Goal: Transaction & Acquisition: Subscribe to service/newsletter

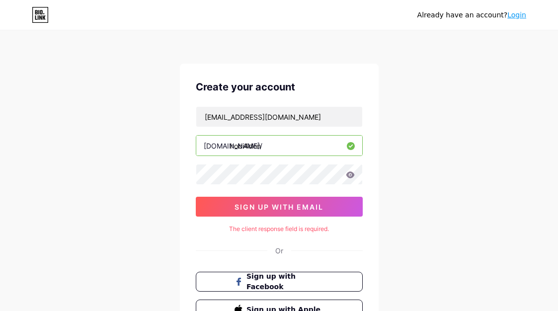
scroll to position [85, 0]
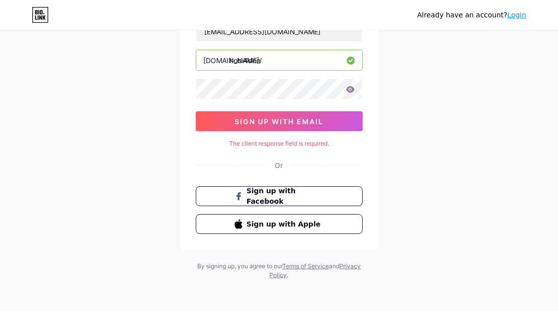
drag, startPoint x: 123, startPoint y: 102, endPoint x: 302, endPoint y: 142, distance: 183.5
click at [123, 102] on div "Already have an account? Login Create your account hobida035@gmail.com bio.link…" at bounding box center [279, 113] width 558 height 397
drag, startPoint x: 54, startPoint y: 168, endPoint x: 58, endPoint y: 163, distance: 6.4
click at [55, 167] on div "Already have an account? Login Create your account hobida035@gmail.com bio.link…" at bounding box center [279, 113] width 558 height 397
click at [294, 143] on div "The client response field is required." at bounding box center [279, 143] width 167 height 9
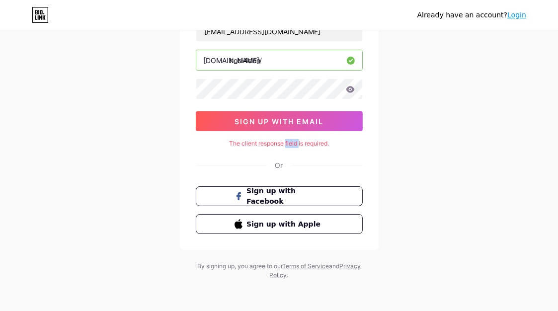
click at [294, 143] on div "The client response field is required." at bounding box center [279, 143] width 167 height 9
copy div "The client response field is required."
click at [240, 137] on div "Create your account hobida035@gmail.com bio.link/ hobi4don sign up with email T…" at bounding box center [279, 114] width 199 height 272
click at [246, 160] on div "Or" at bounding box center [279, 165] width 167 height 10
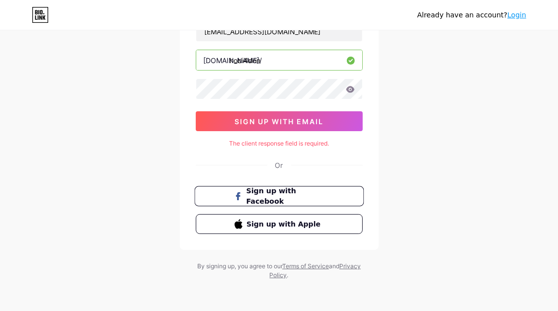
click at [276, 186] on button "Sign up with Facebook" at bounding box center [278, 196] width 169 height 20
click at [289, 174] on div "Create your account hobida035@gmail.com bio.link/ hobi4don sign up with email T…" at bounding box center [279, 114] width 199 height 272
click at [243, 169] on div "Or" at bounding box center [279, 165] width 167 height 10
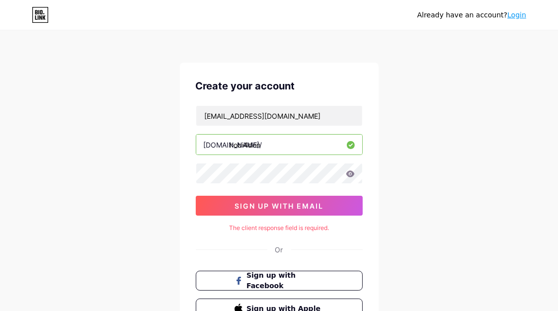
scroll to position [0, 0]
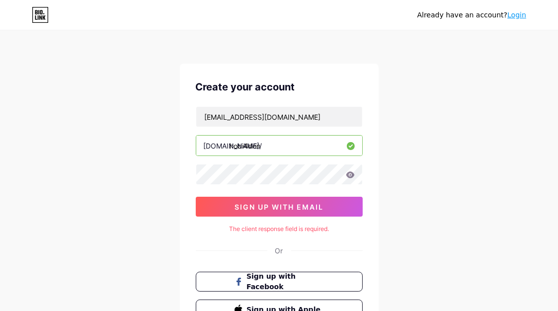
click at [353, 173] on icon at bounding box center [350, 174] width 8 height 6
click at [349, 176] on icon at bounding box center [350, 174] width 8 height 6
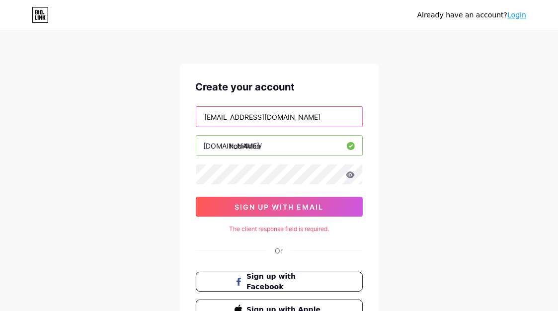
click at [312, 118] on input "[EMAIL_ADDRESS][DOMAIN_NAME]" at bounding box center [279, 117] width 166 height 20
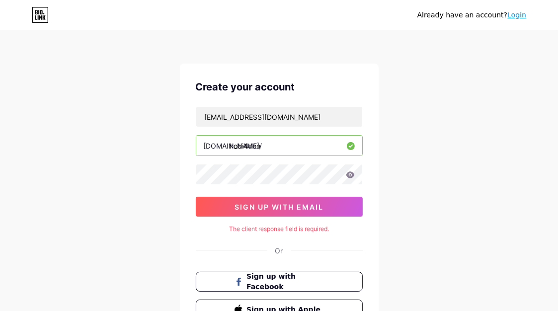
click at [352, 175] on icon at bounding box center [350, 174] width 8 height 6
click at [404, 187] on div "Already have an account? Login Create your account hobida035@gmail.com bio.link…" at bounding box center [279, 198] width 558 height 397
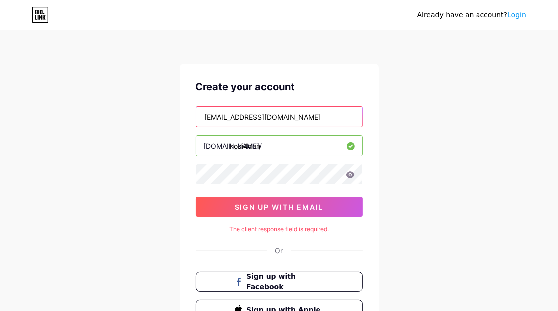
click at [302, 125] on input "[EMAIL_ADDRESS][DOMAIN_NAME]" at bounding box center [279, 117] width 166 height 20
click at [312, 115] on input "[EMAIL_ADDRESS][DOMAIN_NAME]" at bounding box center [279, 117] width 166 height 20
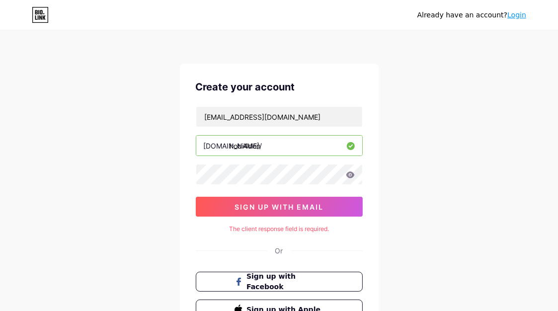
click at [413, 214] on div "Already have an account? Login Create your account hobida035@gmail.com bio.link…" at bounding box center [279, 198] width 558 height 397
click at [488, 123] on div "Already have an account? Login Create your account hobida035@gmail.com bio.link…" at bounding box center [279, 198] width 558 height 397
click at [389, 210] on div "Already have an account? Login Create your account hobida035@gmail.com bio.link…" at bounding box center [279, 198] width 558 height 397
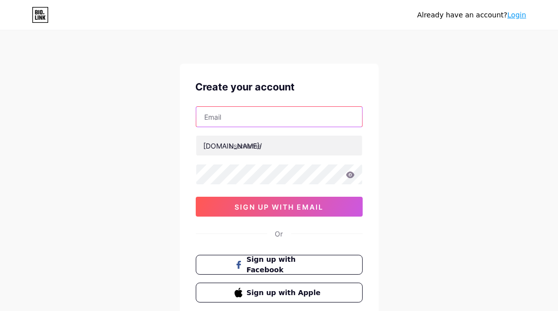
click at [264, 117] on input "text" at bounding box center [279, 117] width 166 height 20
paste input "[EMAIL_ADDRESS][DOMAIN_NAME]"
type input "[EMAIL_ADDRESS][DOMAIN_NAME]"
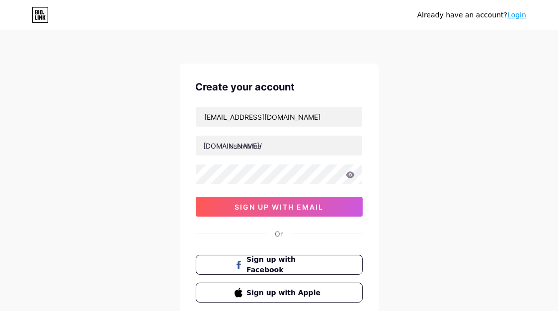
click at [347, 173] on icon at bounding box center [350, 174] width 8 height 6
click at [350, 173] on icon at bounding box center [350, 174] width 8 height 6
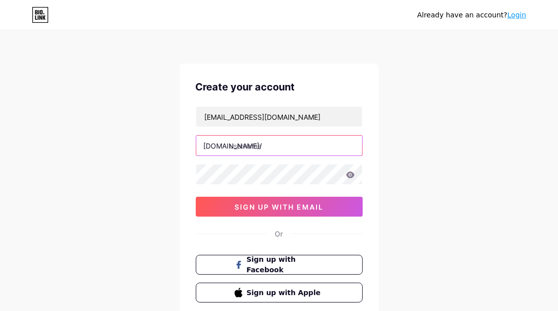
click at [305, 146] on input "text" at bounding box center [279, 146] width 166 height 20
type input "akunviphobi4d"
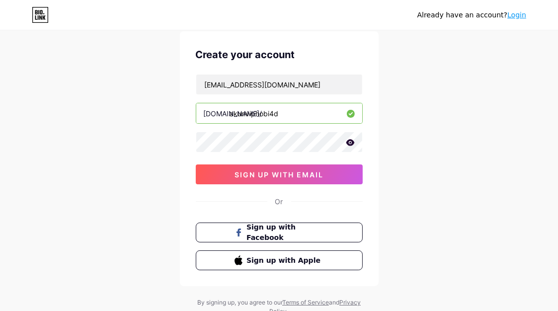
scroll to position [69, 0]
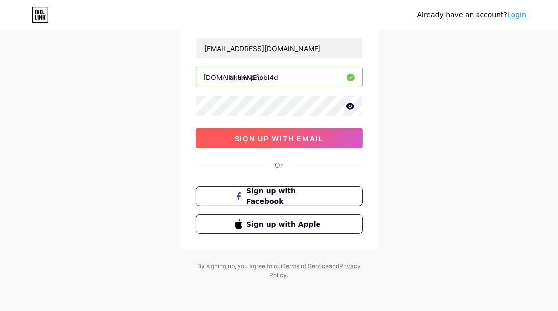
click at [272, 141] on span "sign up with email" at bounding box center [278, 138] width 89 height 8
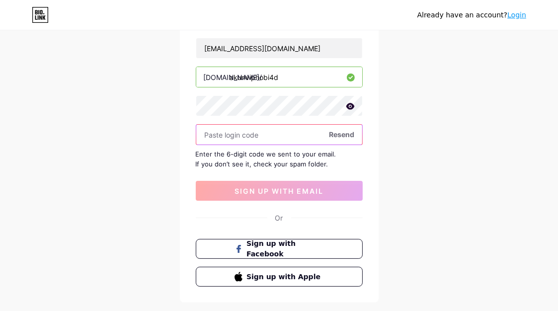
click at [221, 136] on input "text" at bounding box center [279, 135] width 166 height 20
paste input "572193"
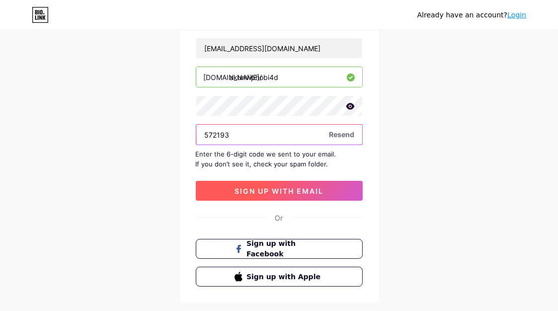
type input "572193"
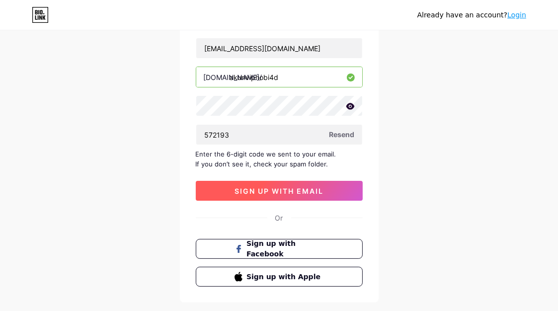
click at [294, 191] on span "sign up with email" at bounding box center [278, 191] width 89 height 8
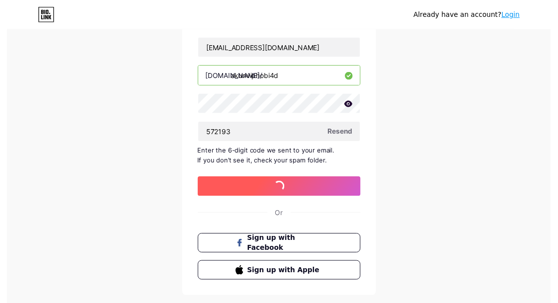
scroll to position [0, 0]
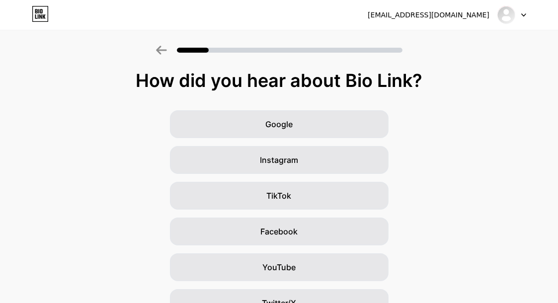
click at [71, 136] on div "Google Instagram TikTok Facebook YouTube Twitter/X Friends/family Other" at bounding box center [279, 249] width 558 height 278
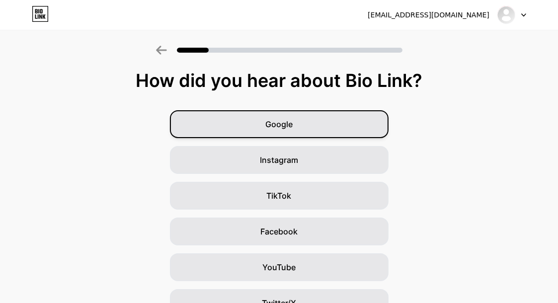
click at [292, 120] on span "Google" at bounding box center [278, 124] width 27 height 12
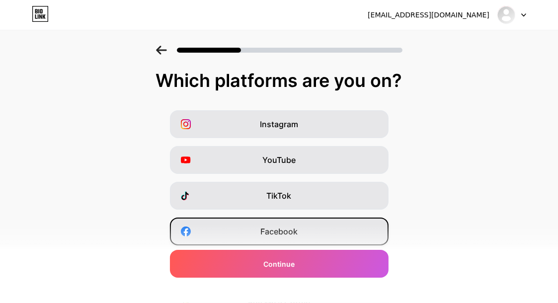
click at [283, 227] on span "Facebook" at bounding box center [278, 231] width 37 height 12
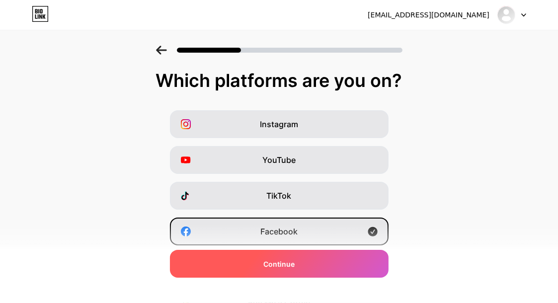
click at [284, 263] on span "Continue" at bounding box center [278, 264] width 31 height 10
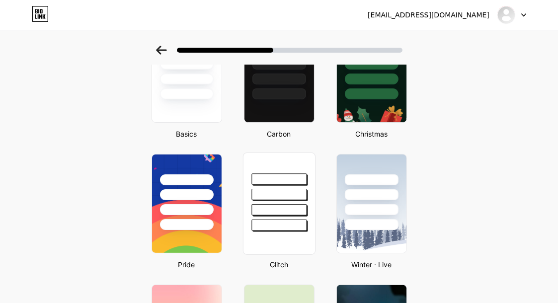
scroll to position [99, 0]
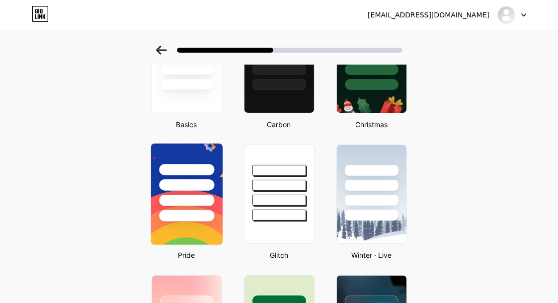
click at [187, 198] on div at bounding box center [186, 200] width 55 height 11
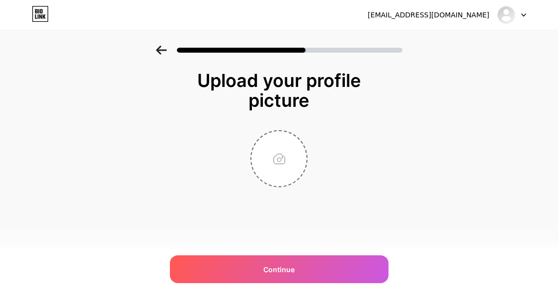
scroll to position [0, 0]
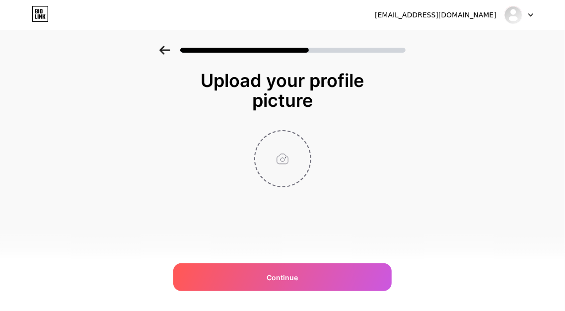
click at [275, 161] on input "file" at bounding box center [282, 158] width 55 height 55
type input "C:\fakepath\e2fbfb13-2a22-4eab-98e3-2183b633e18e.jfif"
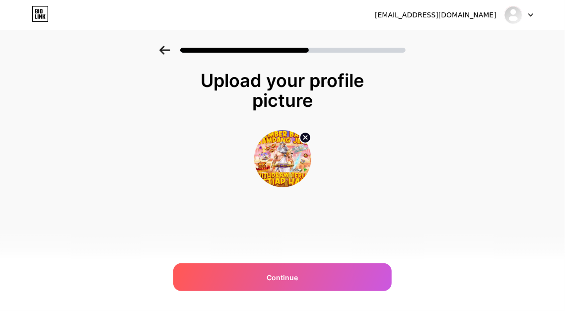
click at [107, 106] on div "Upload your profile picture Continue" at bounding box center [282, 141] width 565 height 191
click at [289, 261] on div "[EMAIL_ADDRESS][DOMAIN_NAME] Logout Link Copied Upload your profile picture Con…" at bounding box center [282, 155] width 565 height 311
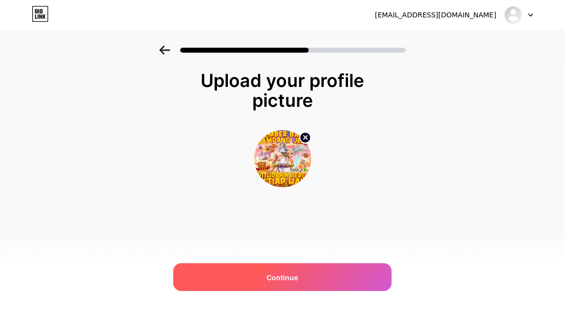
click at [305, 278] on div "Continue" at bounding box center [282, 277] width 218 height 28
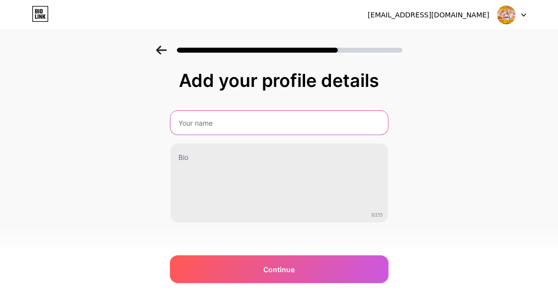
click at [265, 126] on input "text" at bounding box center [278, 123] width 217 height 24
type input "Link Anti Blokir Hobi4D"
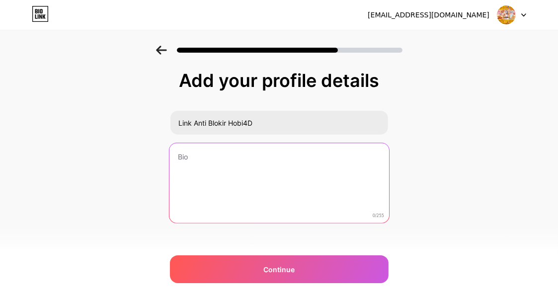
click at [191, 158] on textarea at bounding box center [278, 183] width 219 height 81
paste textarea "✨ Main Game Gacor Hanya di Hobi4D! ✨ Nikmati pengalaman bermain game terbaik di…"
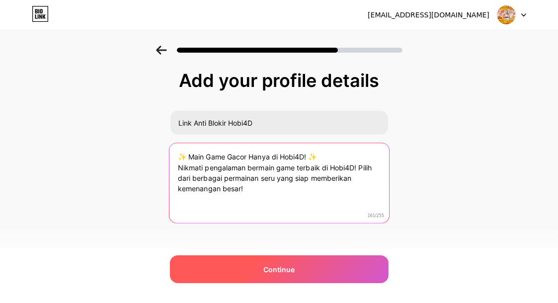
type textarea "✨ Main Game Gacor Hanya di Hobi4D! ✨ Nikmati pengalaman bermain game terbaik di…"
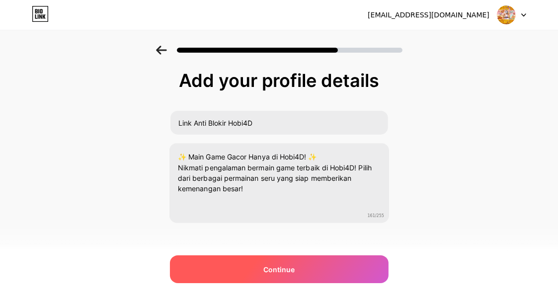
click at [316, 267] on div "Continue" at bounding box center [279, 269] width 218 height 28
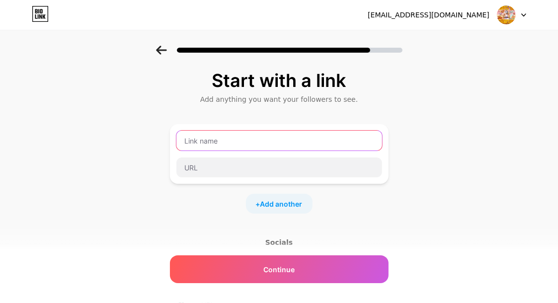
click at [188, 140] on input "text" at bounding box center [279, 141] width 206 height 20
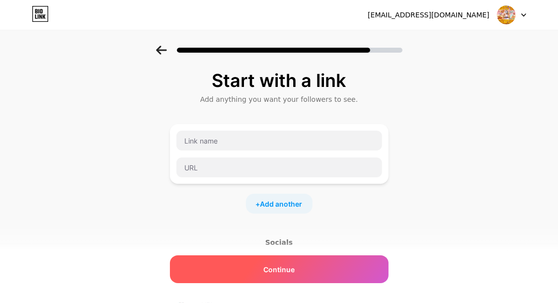
click at [294, 266] on span "Continue" at bounding box center [278, 269] width 31 height 10
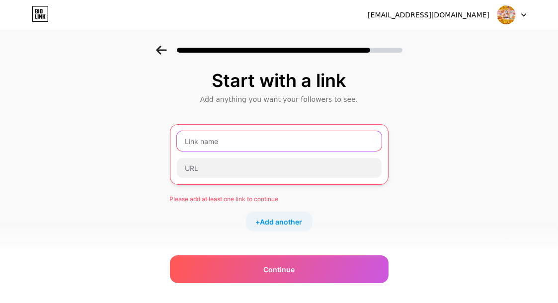
click at [207, 140] on input "text" at bounding box center [279, 141] width 205 height 20
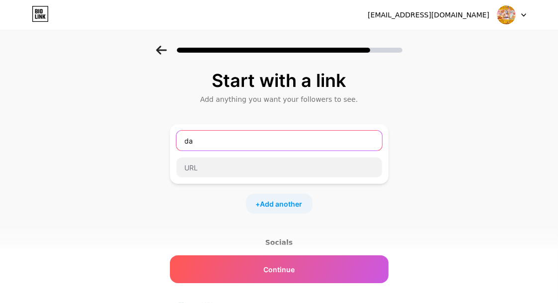
type input "d"
type input "A"
type input "WA RESMI HOBI4D"
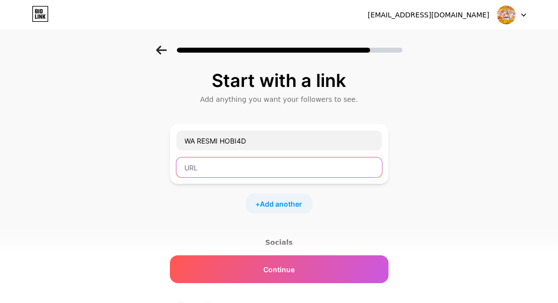
click at [197, 161] on input "text" at bounding box center [279, 167] width 206 height 20
paste input "[URL][DOMAIN_NAME]"
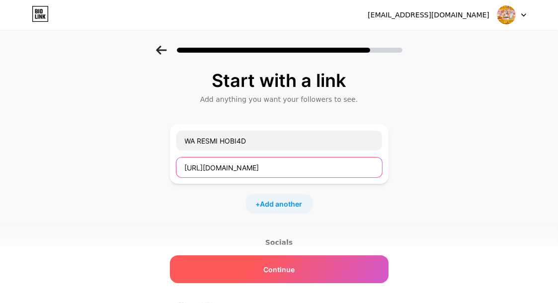
type input "[URL][DOMAIN_NAME]"
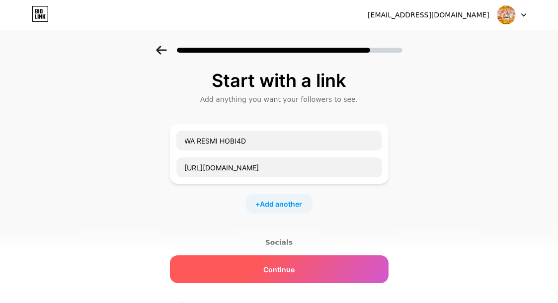
click at [309, 264] on div "Continue" at bounding box center [279, 269] width 218 height 28
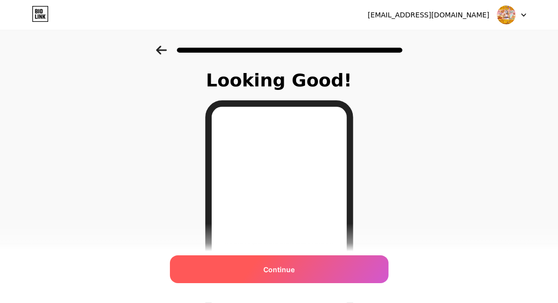
click at [294, 269] on span "Continue" at bounding box center [278, 269] width 31 height 10
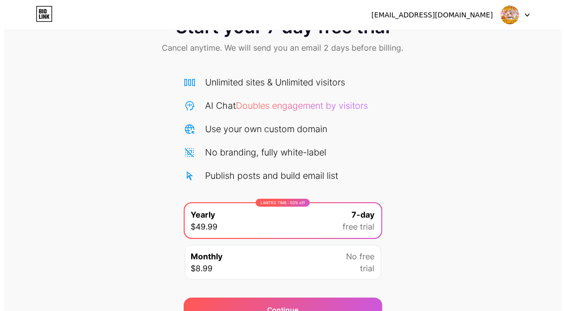
scroll to position [88, 0]
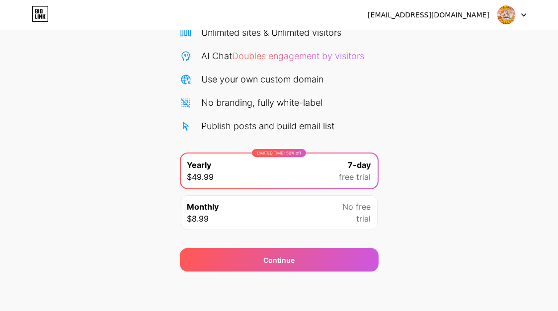
click at [334, 215] on div "Monthly $8.99 No free trial" at bounding box center [279, 212] width 197 height 35
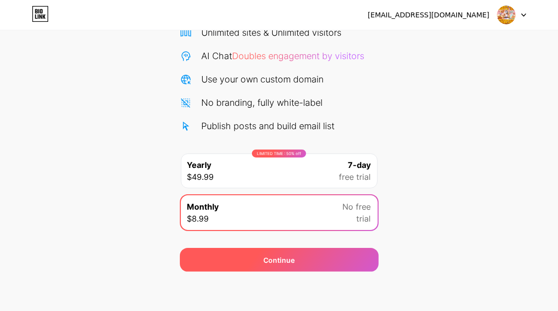
click at [323, 254] on div "Continue" at bounding box center [279, 260] width 199 height 24
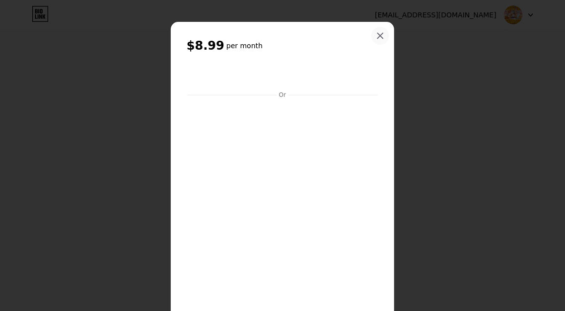
click at [376, 36] on icon at bounding box center [380, 36] width 8 height 8
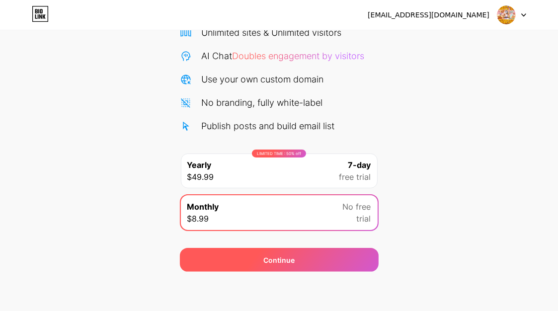
click at [324, 258] on div "Continue" at bounding box center [279, 260] width 199 height 24
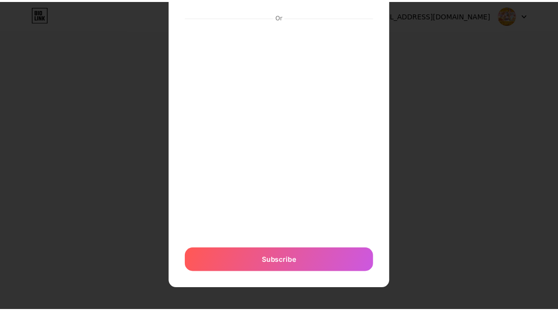
scroll to position [0, 0]
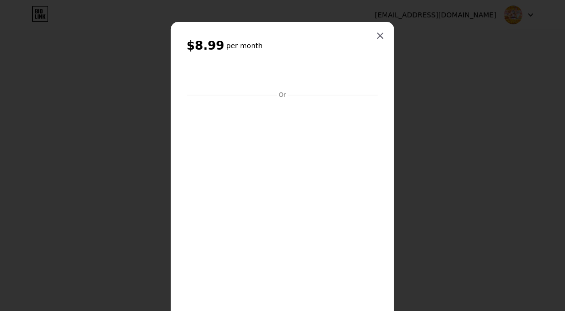
drag, startPoint x: 483, startPoint y: 142, endPoint x: 479, endPoint y: 133, distance: 10.1
click at [479, 133] on div at bounding box center [282, 155] width 565 height 311
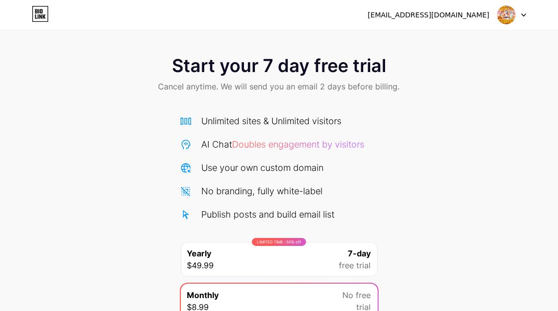
click at [492, 72] on div "Start your 7 day free trial Cancel anytime. We will send you an email 2 days be…" at bounding box center [279, 75] width 558 height 59
drag, startPoint x: 83, startPoint y: 232, endPoint x: 532, endPoint y: 89, distance: 470.6
click at [92, 229] on div "Start your 7 day free trial Cancel anytime. We will send you an email 2 days be…" at bounding box center [279, 203] width 558 height 314
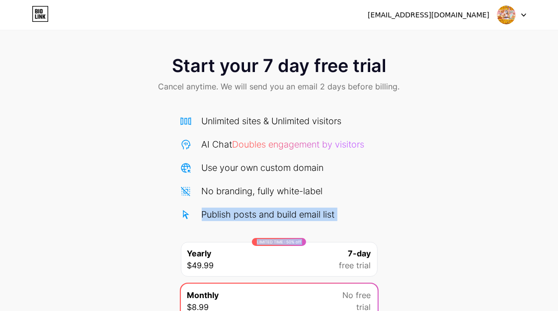
click at [508, 16] on img at bounding box center [505, 14] width 19 height 19
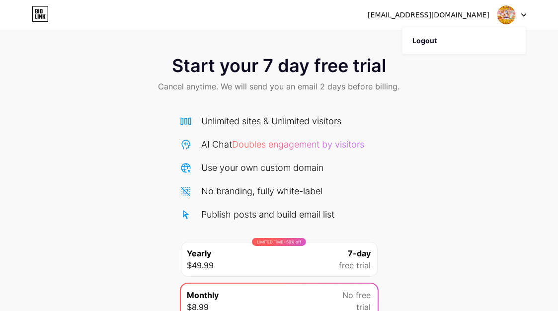
click at [528, 15] on div "[EMAIL_ADDRESS][DOMAIN_NAME] Logout" at bounding box center [279, 15] width 558 height 18
click at [526, 14] on div "[EMAIL_ADDRESS][DOMAIN_NAME] Logout" at bounding box center [279, 15] width 558 height 18
click at [520, 17] on div at bounding box center [511, 15] width 29 height 18
click at [471, 189] on div "Start your 7 day free trial Cancel anytime. We will send you an email 2 days be…" at bounding box center [279, 203] width 558 height 314
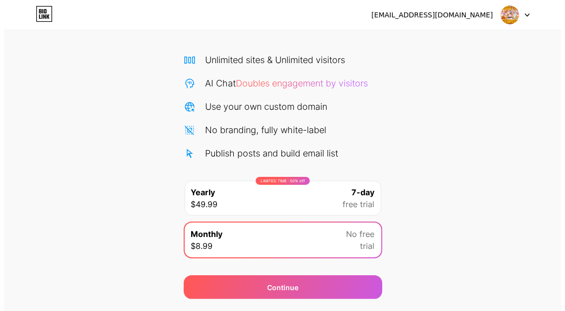
scroll to position [88, 0]
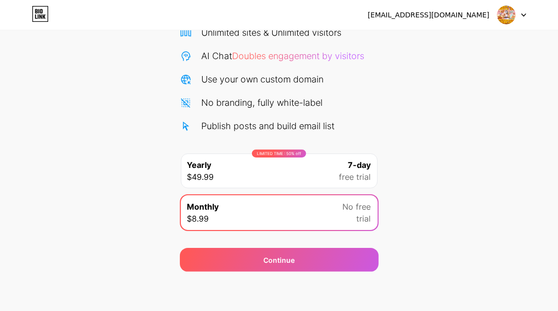
click at [524, 207] on div "Start your 7 day free trial Cancel anytime. We will send you an email 2 days be…" at bounding box center [279, 114] width 558 height 314
click at [300, 173] on div "LIMITED TIME : 50% off Yearly $49.99 7-day free trial" at bounding box center [279, 170] width 197 height 35
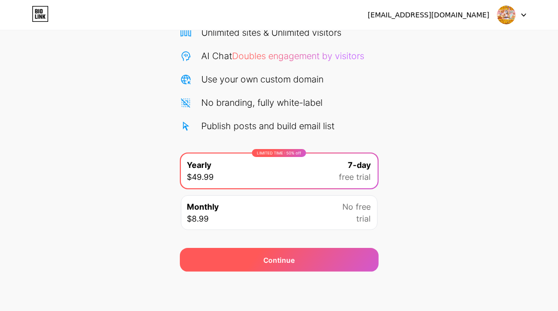
click at [306, 264] on div "Continue" at bounding box center [279, 260] width 199 height 24
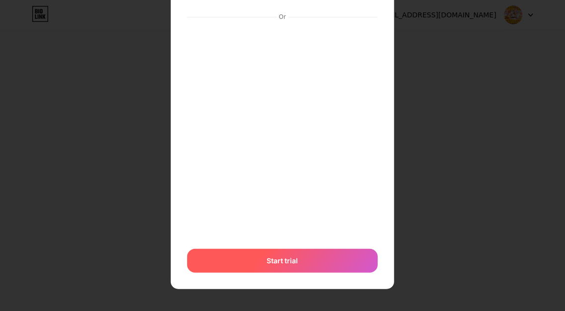
click at [281, 264] on span "Start trial" at bounding box center [282, 260] width 31 height 10
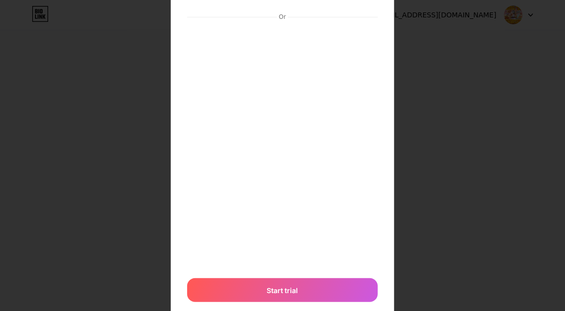
click at [453, 188] on div at bounding box center [282, 67] width 565 height 311
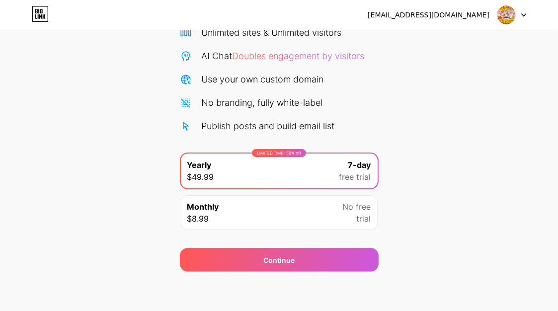
click at [441, 150] on div "Start your 7 day free trial Cancel anytime. We will send you an email 2 days be…" at bounding box center [279, 114] width 558 height 314
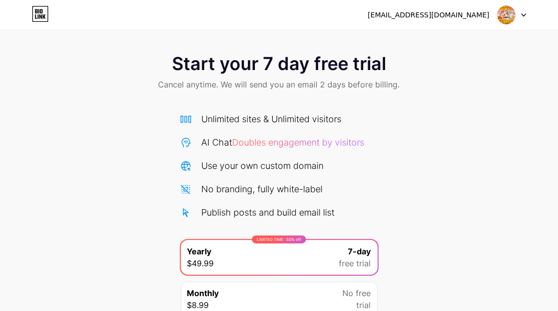
scroll to position [0, 0]
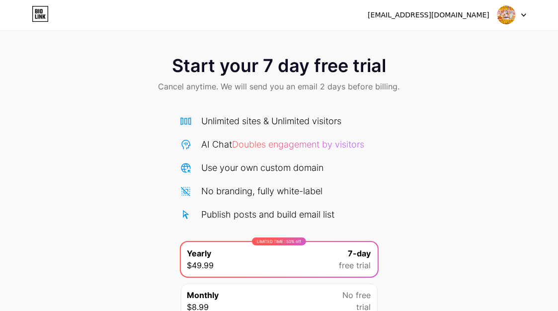
click at [474, 78] on div "Start your 7 day free trial Cancel anytime. We will send you an email 2 days be…" at bounding box center [279, 75] width 558 height 59
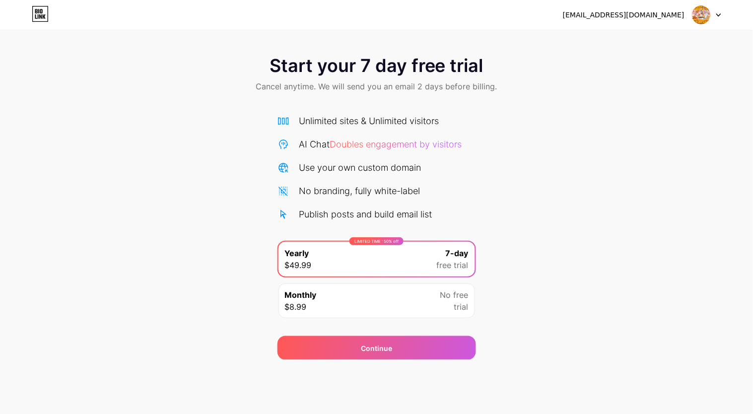
drag, startPoint x: 444, startPoint y: 127, endPoint x: 592, endPoint y: 169, distance: 153.9
click at [557, 169] on div "Start your 7 day free trial Cancel anytime. We will send you an email 2 days be…" at bounding box center [376, 203] width 753 height 314
click at [40, 6] on icon at bounding box center [40, 13] width 15 height 15
click at [219, 142] on div "Start your 7 day free trial Cancel anytime. We will send you an email 2 days be…" at bounding box center [376, 203] width 753 height 314
click at [557, 310] on div "Start your 7 day free trial Cancel anytime. We will send you an email 2 days be…" at bounding box center [376, 203] width 753 height 314
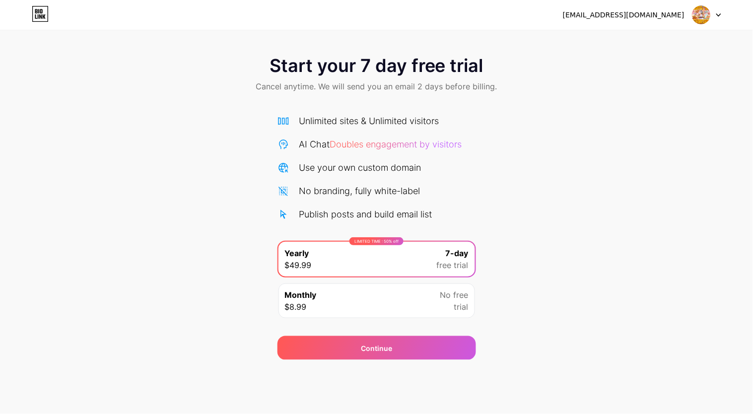
click at [433, 310] on div "Monthly $8.99 No free trial" at bounding box center [377, 300] width 197 height 35
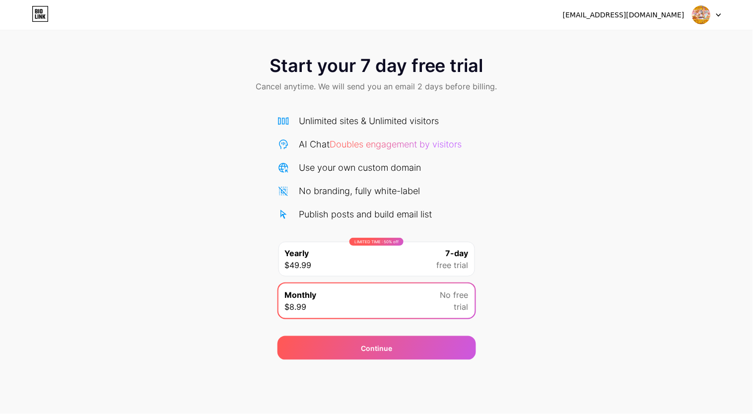
click at [395, 310] on div "[EMAIL_ADDRESS][DOMAIN_NAME] Logout Link Copied Start your 7 day free trial Can…" at bounding box center [376, 207] width 753 height 414
drag, startPoint x: 395, startPoint y: 354, endPoint x: 398, endPoint y: 349, distance: 6.7
click at [396, 310] on div "Continue" at bounding box center [377, 348] width 199 height 24
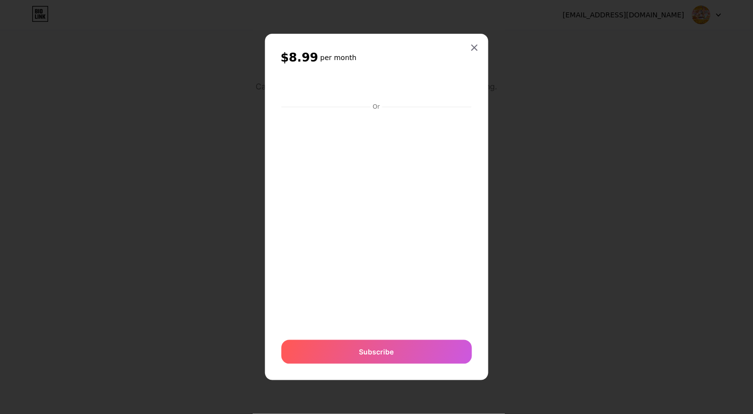
click at [557, 310] on div at bounding box center [376, 207] width 753 height 414
